Goal: Transaction & Acquisition: Purchase product/service

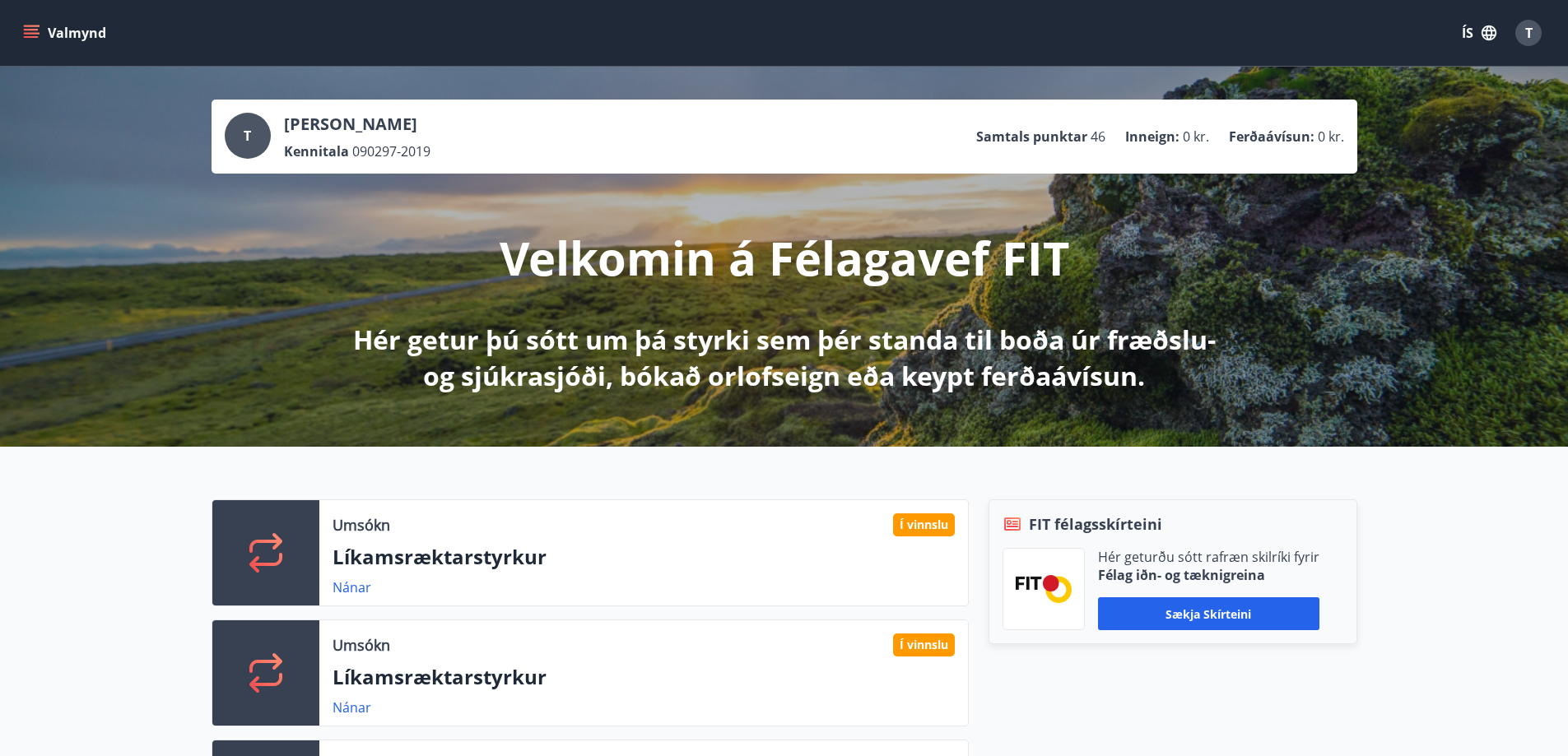
click at [22, 32] on button "Valmynd" at bounding box center [66, 32] width 93 height 30
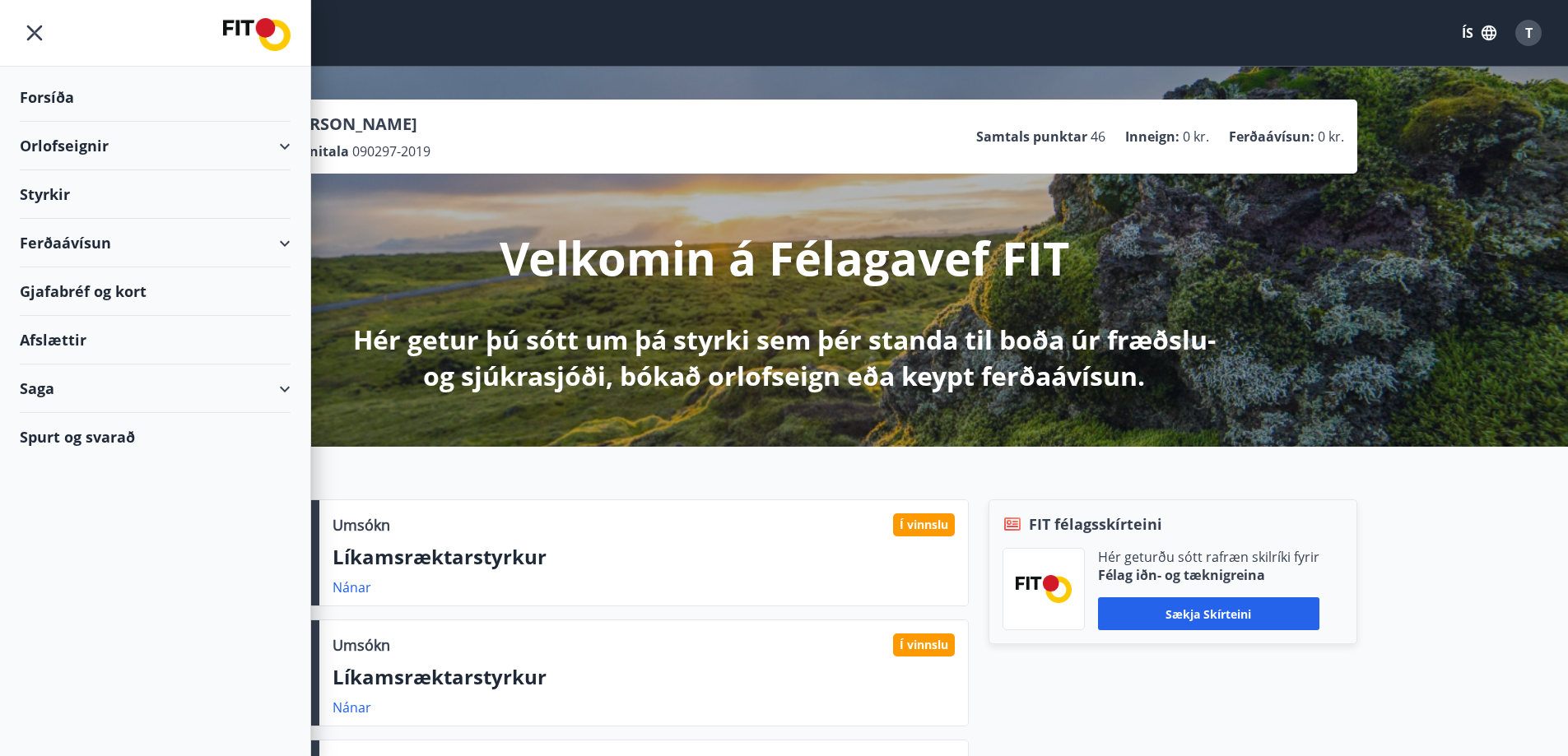
click at [89, 235] on div "Ferðaávísun" at bounding box center [155, 243] width 271 height 49
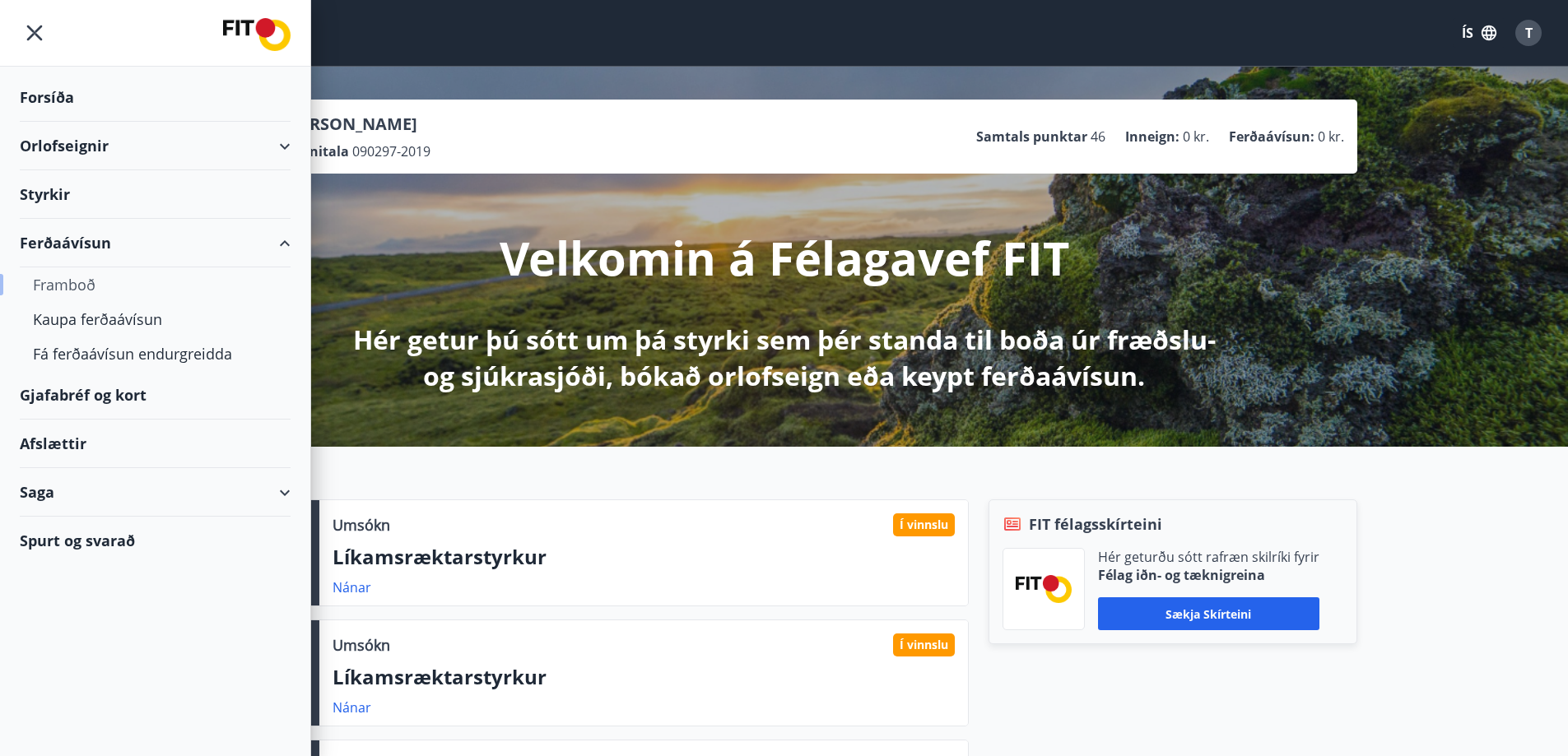
click at [87, 282] on div "Framboð" at bounding box center [155, 284] width 244 height 35
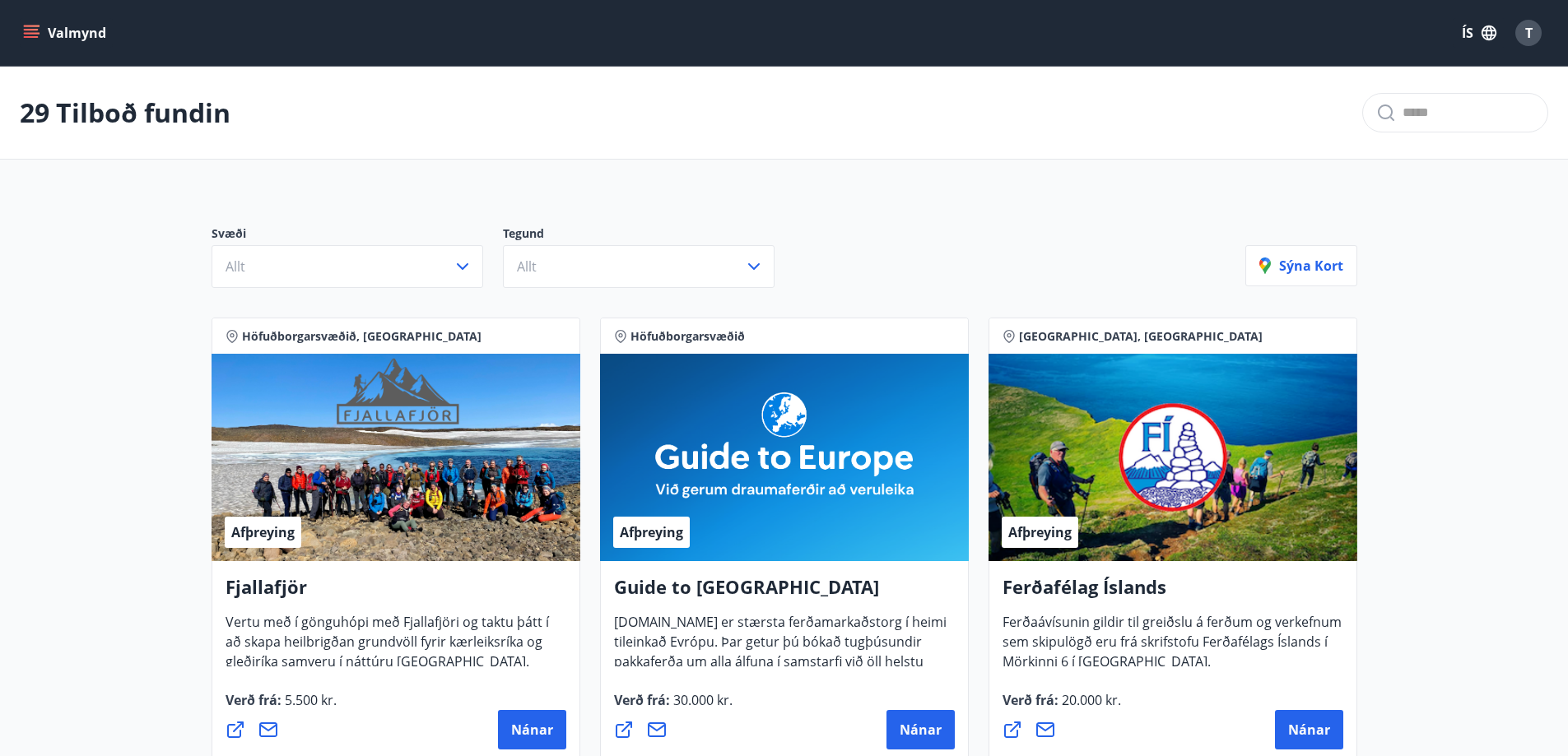
click at [40, 37] on button "Valmynd" at bounding box center [66, 32] width 93 height 30
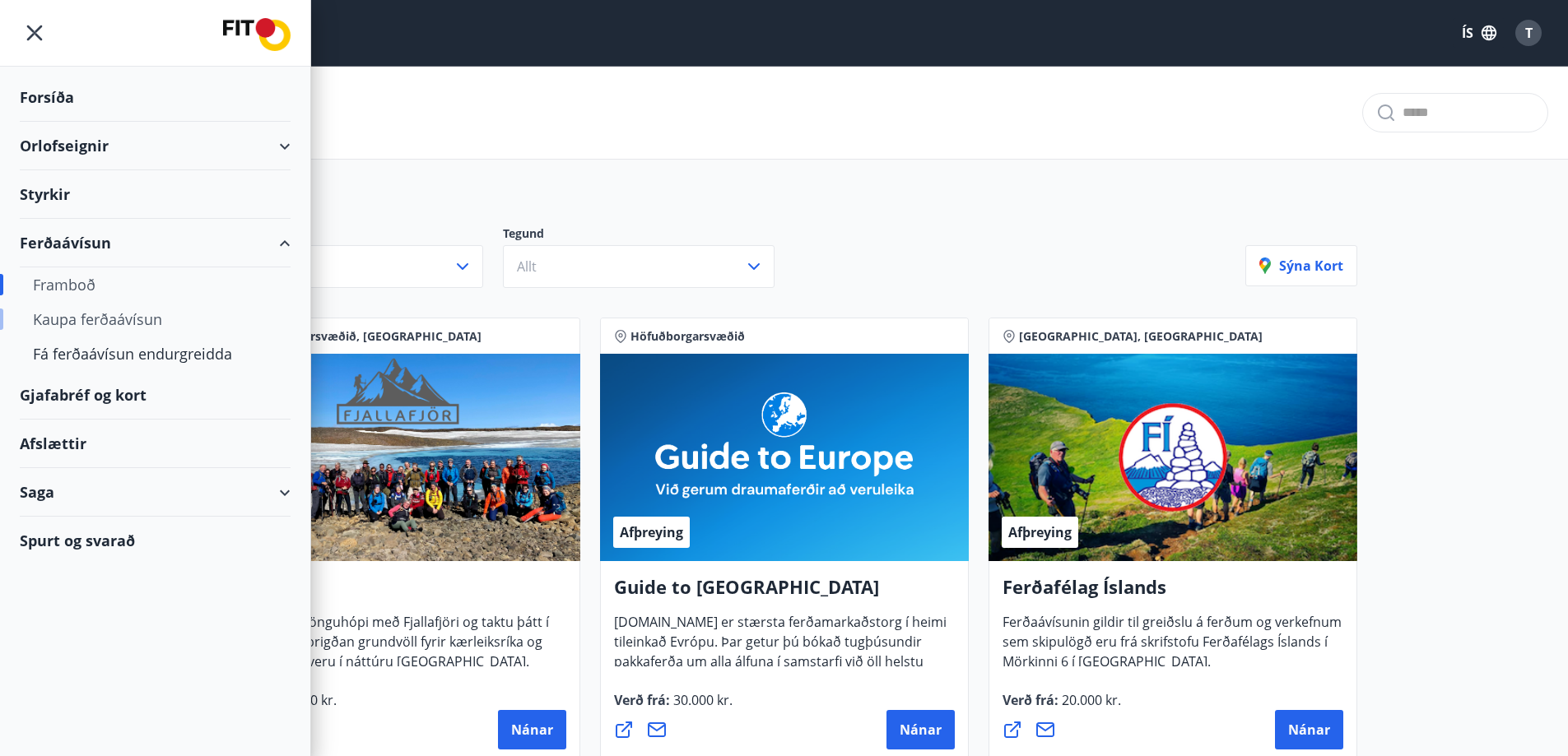
click at [82, 318] on div "Kaupa ferðaávísun" at bounding box center [155, 319] width 244 height 35
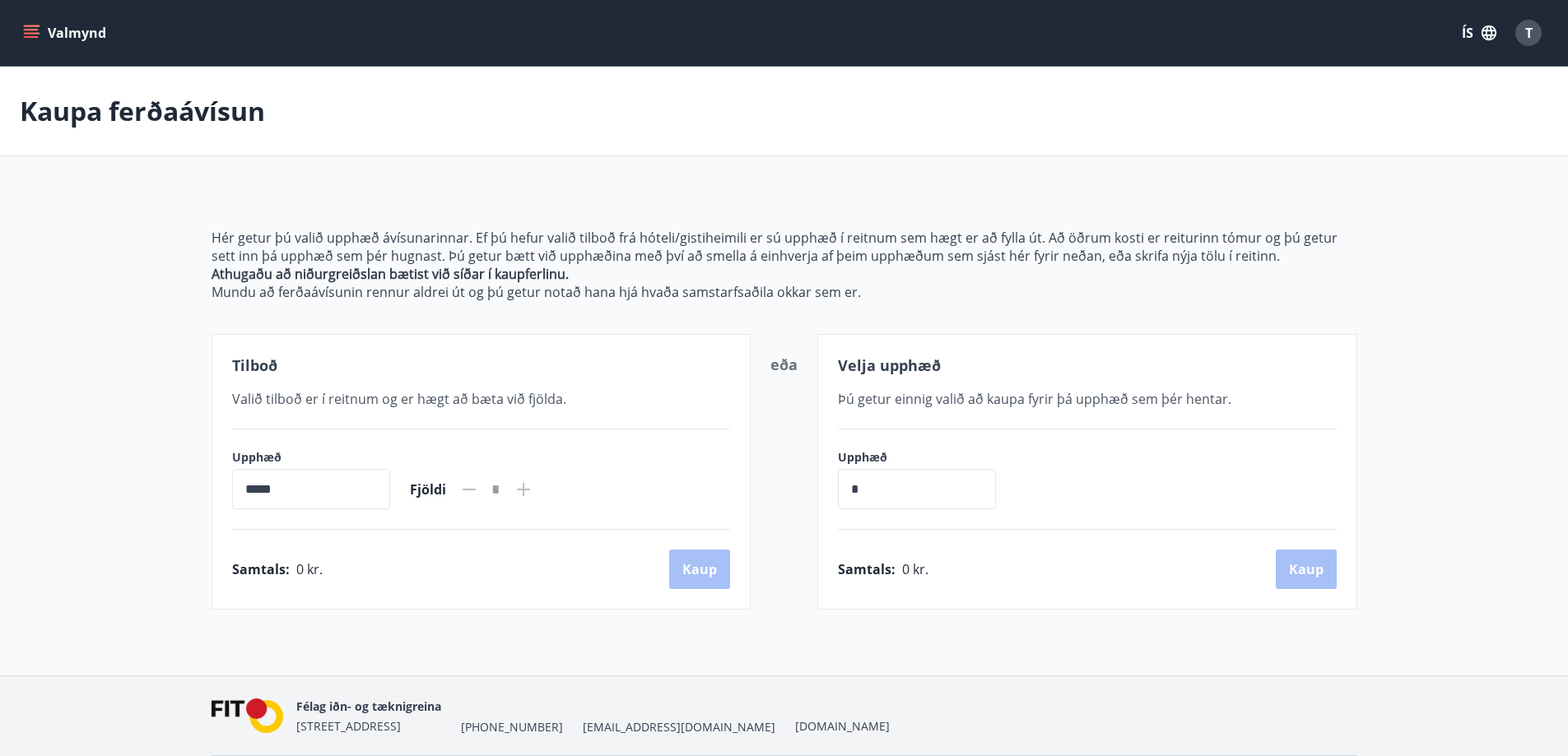
click at [29, 20] on button "Valmynd" at bounding box center [66, 32] width 93 height 30
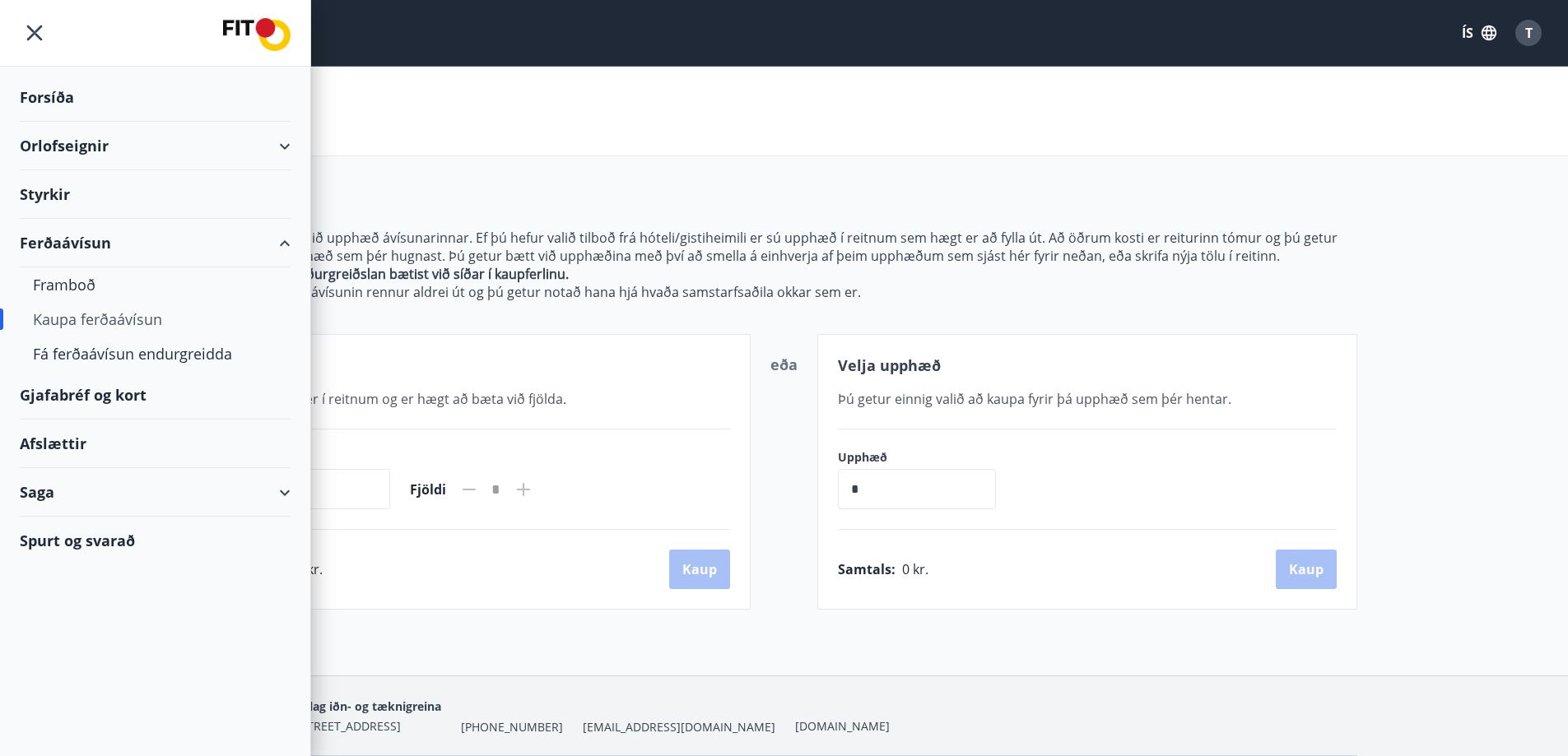
click at [100, 392] on div "Gjafabréf og kort" at bounding box center [155, 395] width 271 height 49
click at [502, 117] on div "Kaupa ferðaávísun" at bounding box center [784, 111] width 1568 height 89
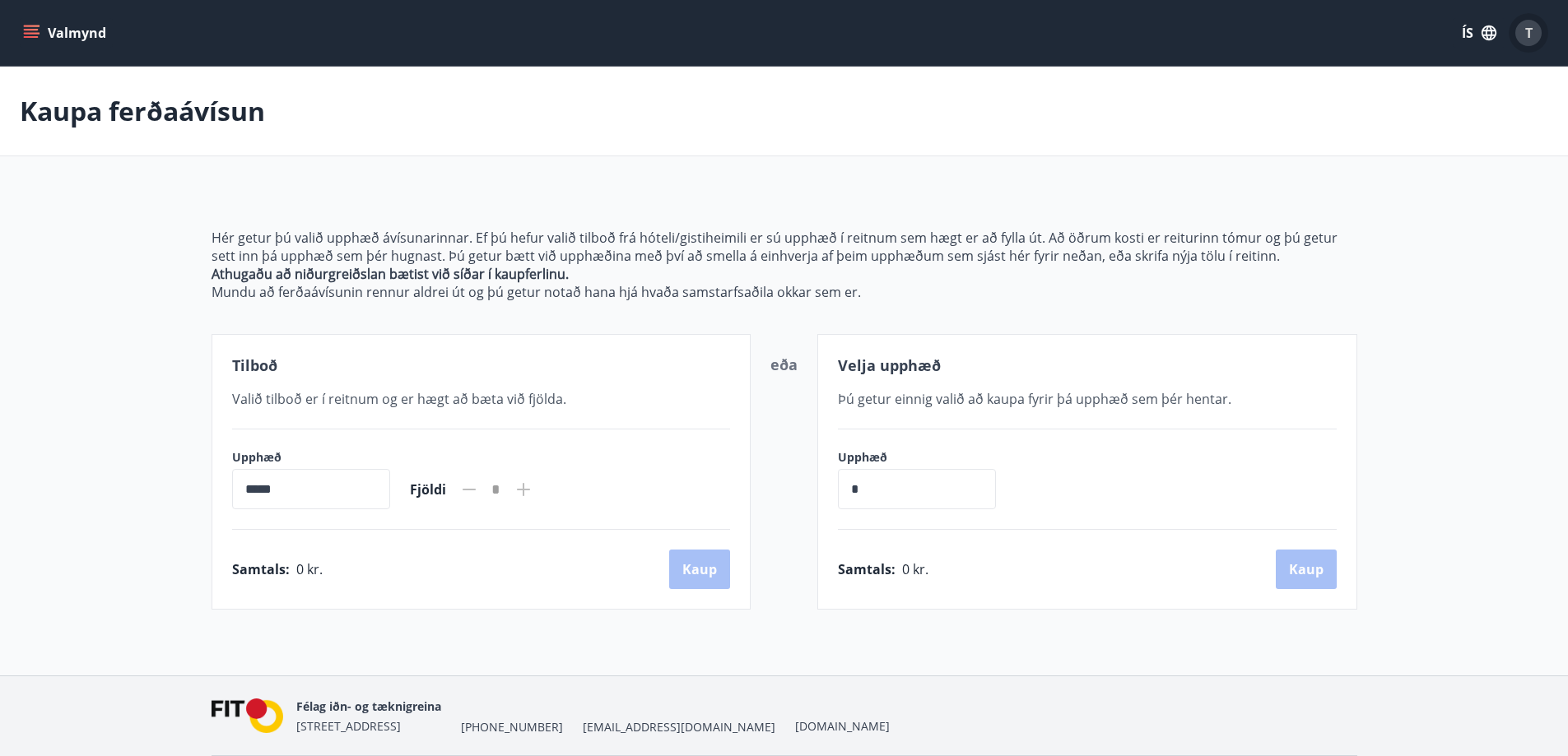
click at [1525, 26] on span "T" at bounding box center [1528, 32] width 8 height 18
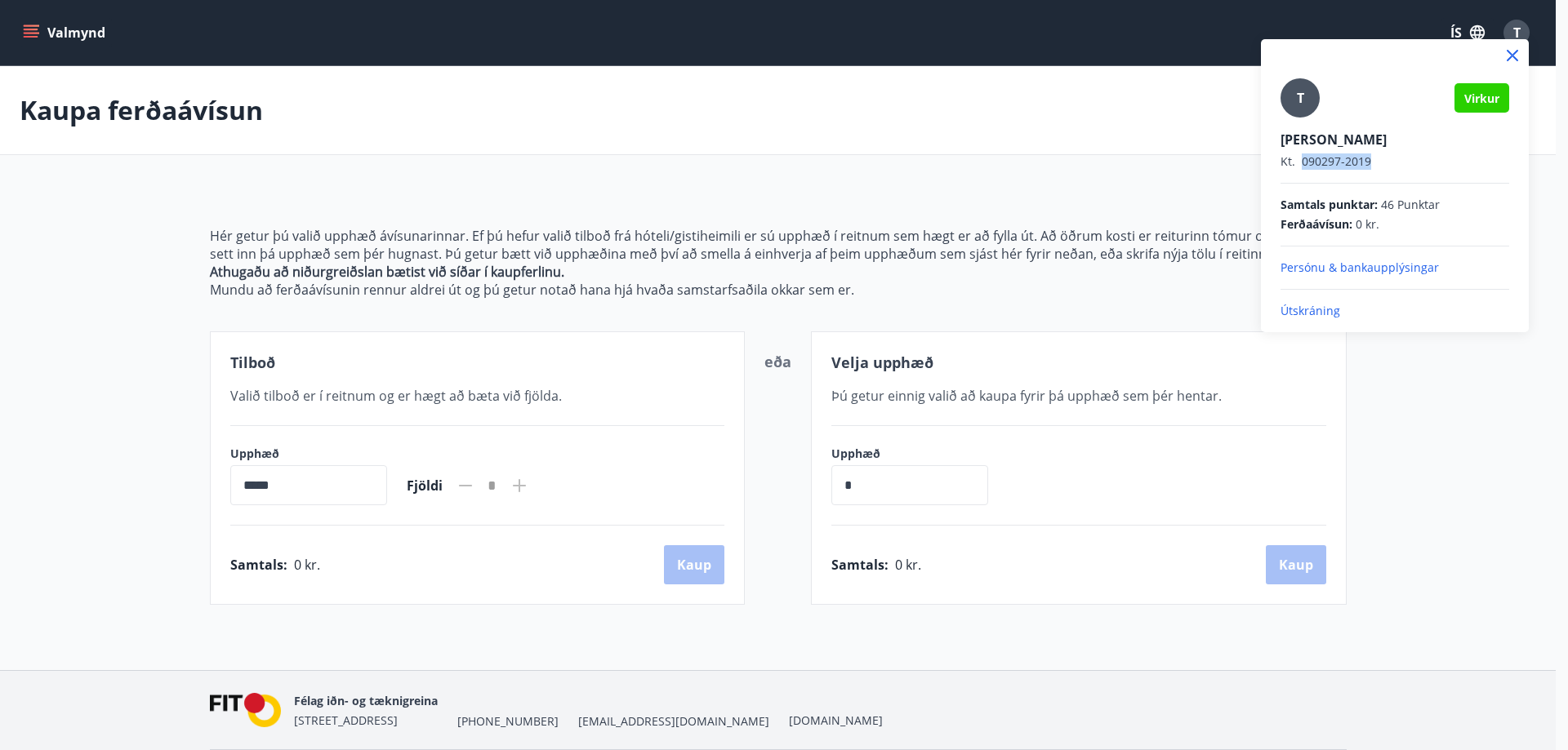
drag, startPoint x: 1388, startPoint y: 166, endPoint x: 1304, endPoint y: 158, distance: 84.4
click at [1304, 158] on p "Kt. 090297-2019" at bounding box center [1395, 161] width 229 height 16
copy p "090297-2019"
click at [726, 176] on div at bounding box center [784, 375] width 1568 height 750
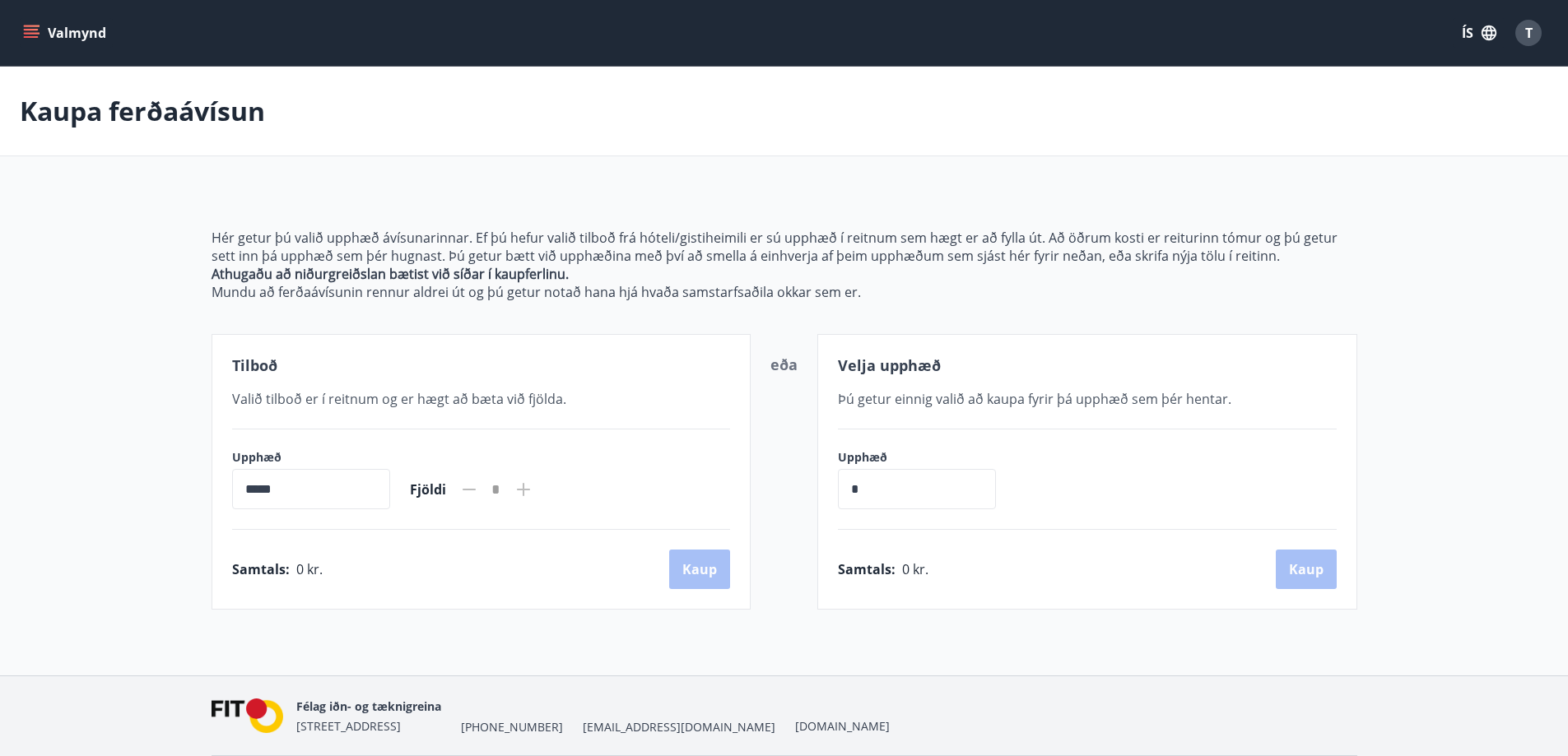
click at [1380, 140] on div "Kaupa ferðaávísun" at bounding box center [784, 111] width 1568 height 89
click at [1533, 32] on div "T" at bounding box center [1528, 32] width 26 height 26
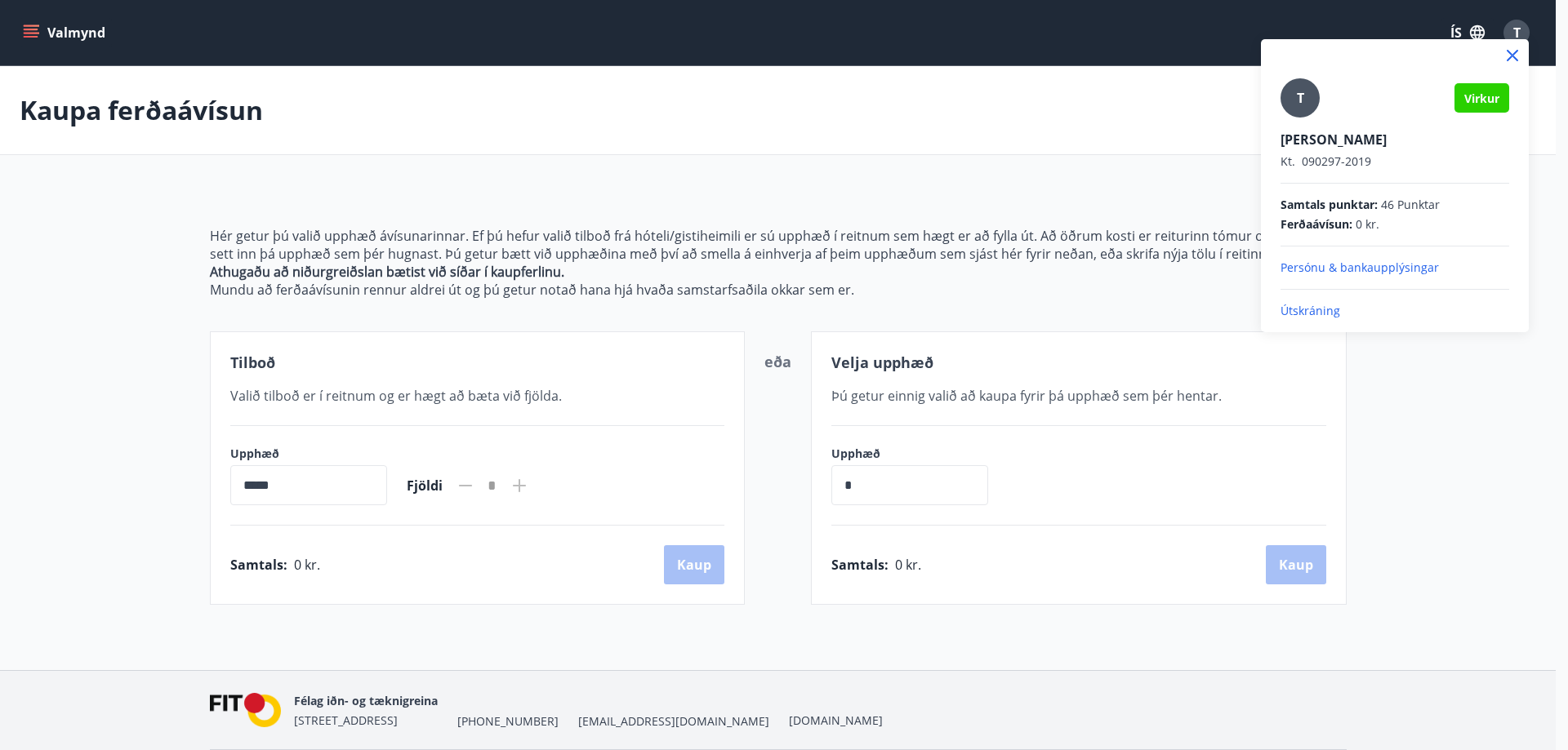
click at [1342, 266] on p "Persónu & bankaupplýsingar" at bounding box center [1395, 267] width 229 height 16
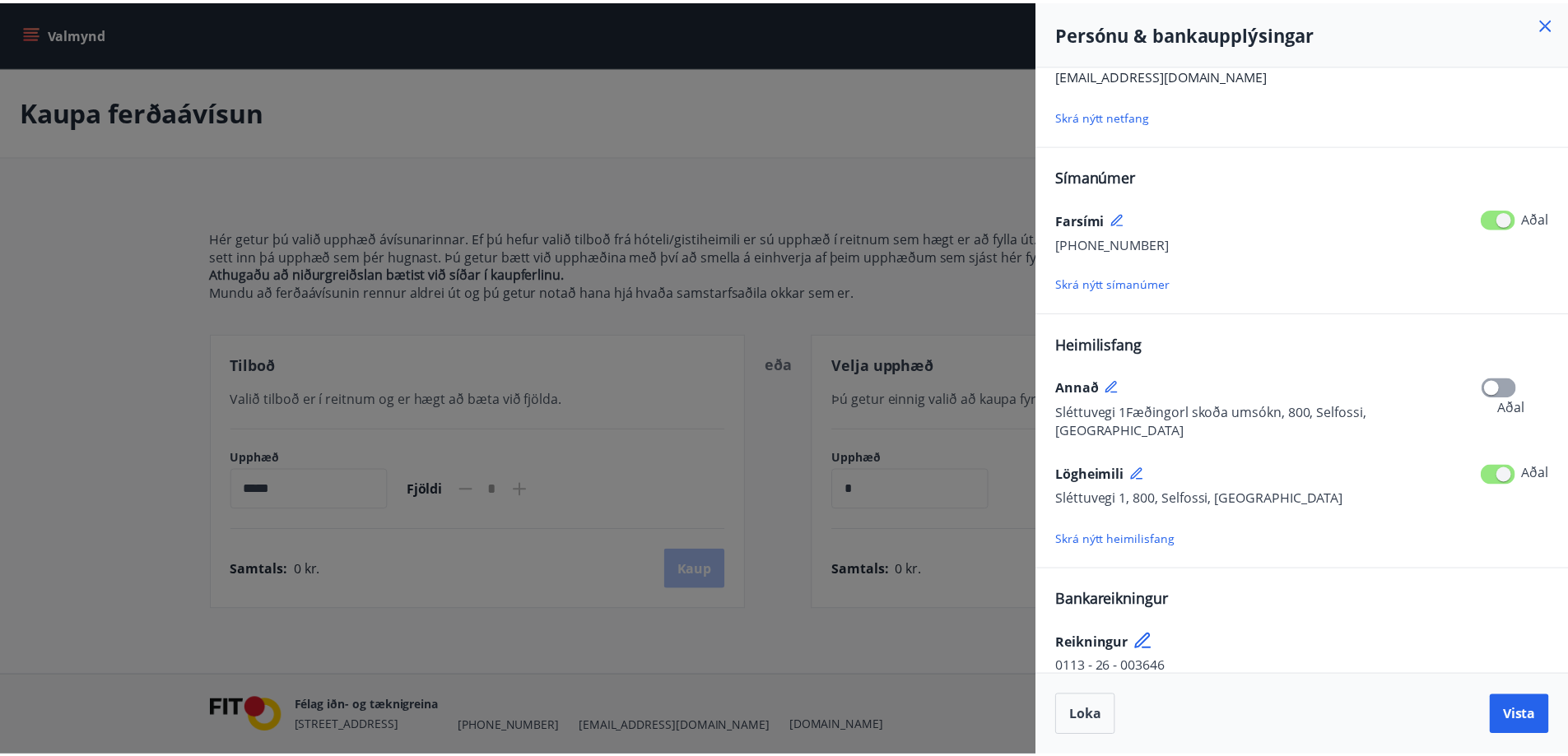
scroll to position [89, 0]
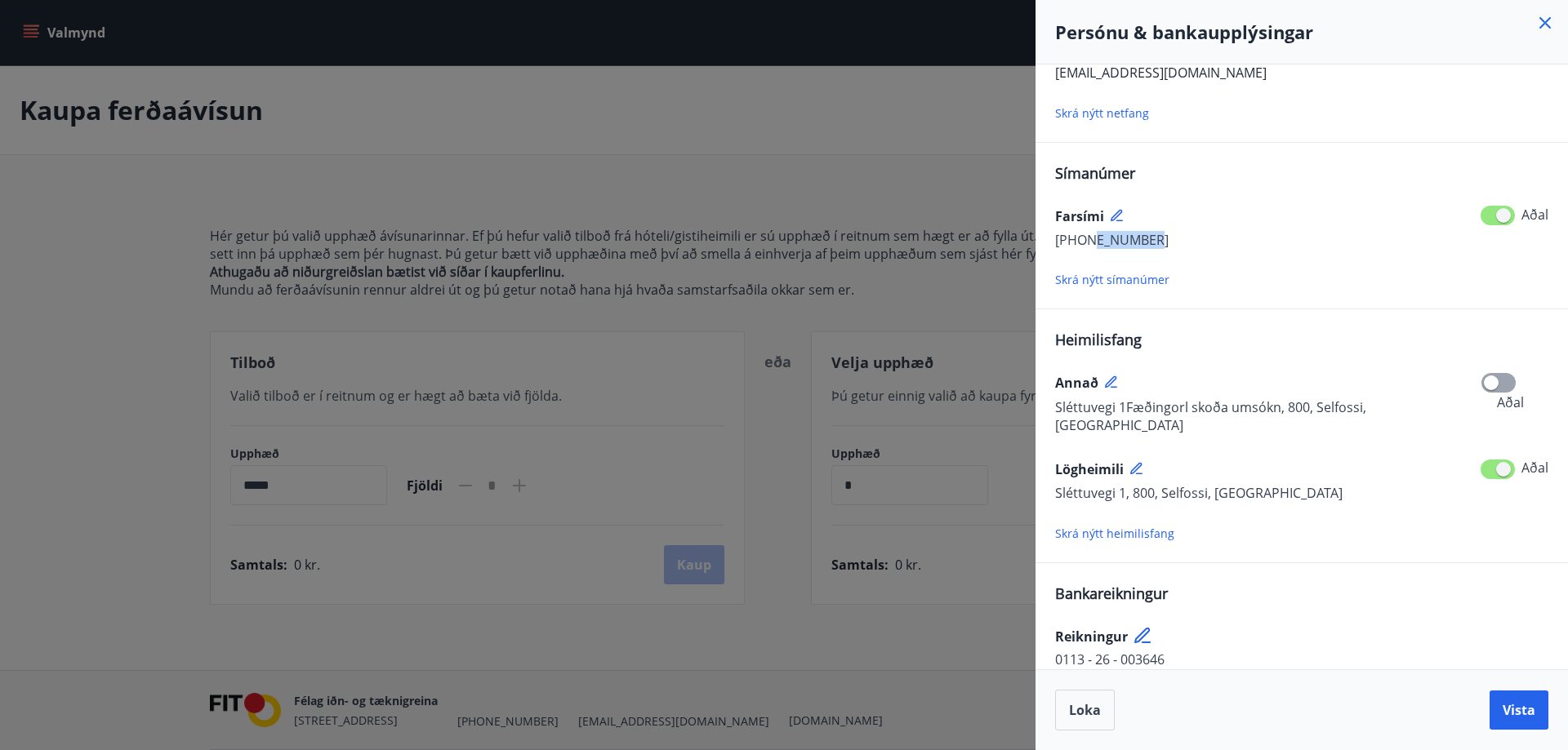
drag, startPoint x: 1154, startPoint y: 242, endPoint x: 1092, endPoint y: 242, distance: 62.0
click at [1092, 242] on div "[PHONE_NUMBER] Aðal" at bounding box center [1302, 240] width 493 height 21
copy span "868-1634"
click at [707, 160] on div at bounding box center [784, 375] width 1568 height 750
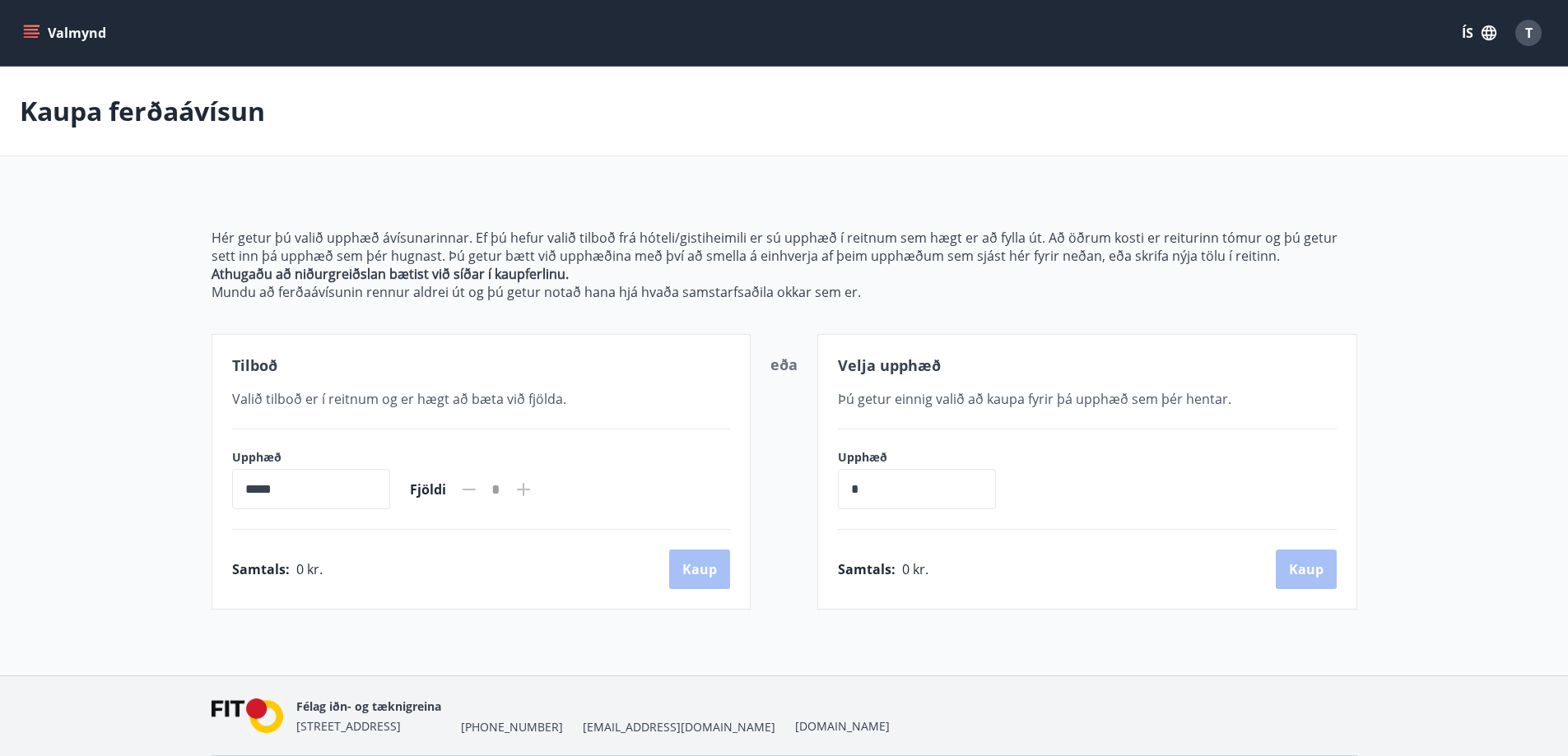
click at [37, 32] on icon "menu" at bounding box center [31, 32] width 16 height 16
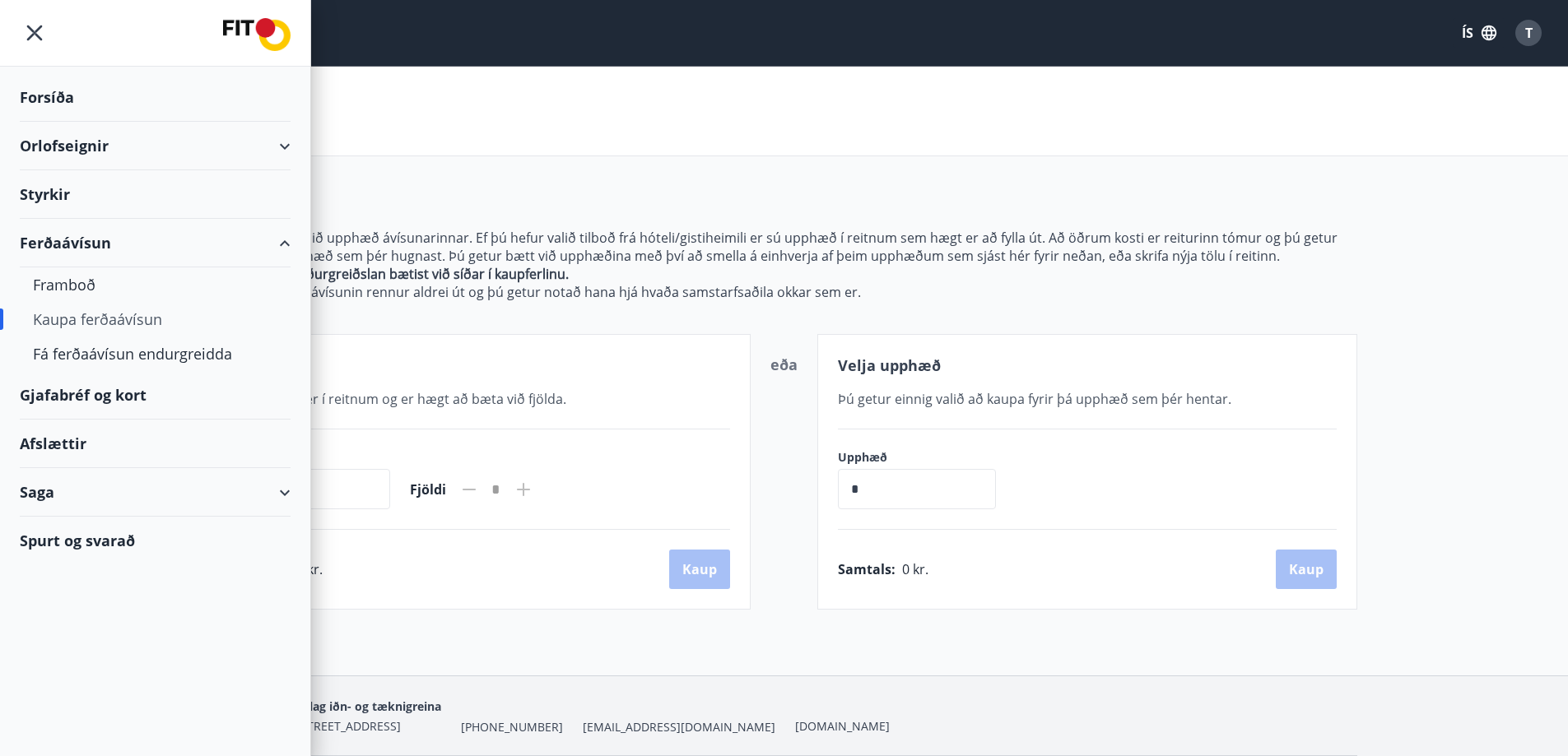
click at [60, 492] on div "Saga" at bounding box center [155, 492] width 271 height 49
click at [87, 526] on div "Ferðaávísun" at bounding box center [155, 534] width 244 height 35
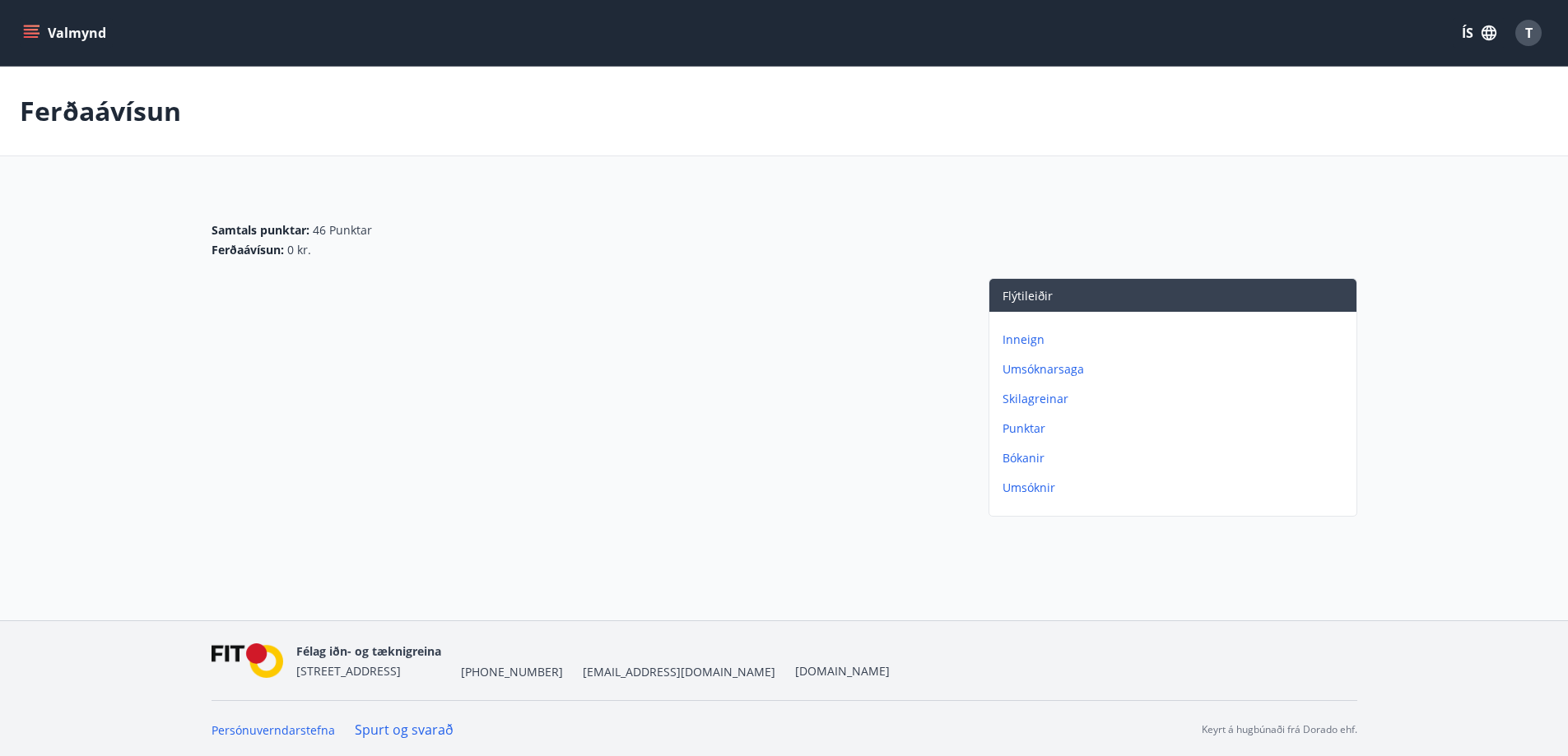
scroll to position [3, 0]
